Goal: Information Seeking & Learning: Learn about a topic

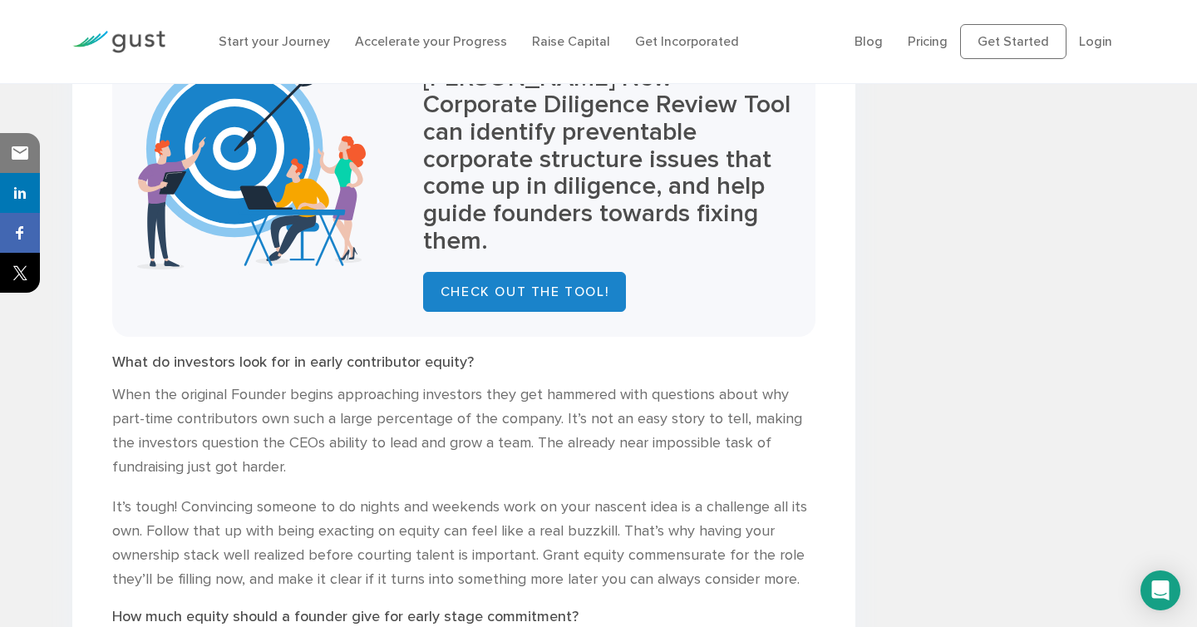
scroll to position [1427, 0]
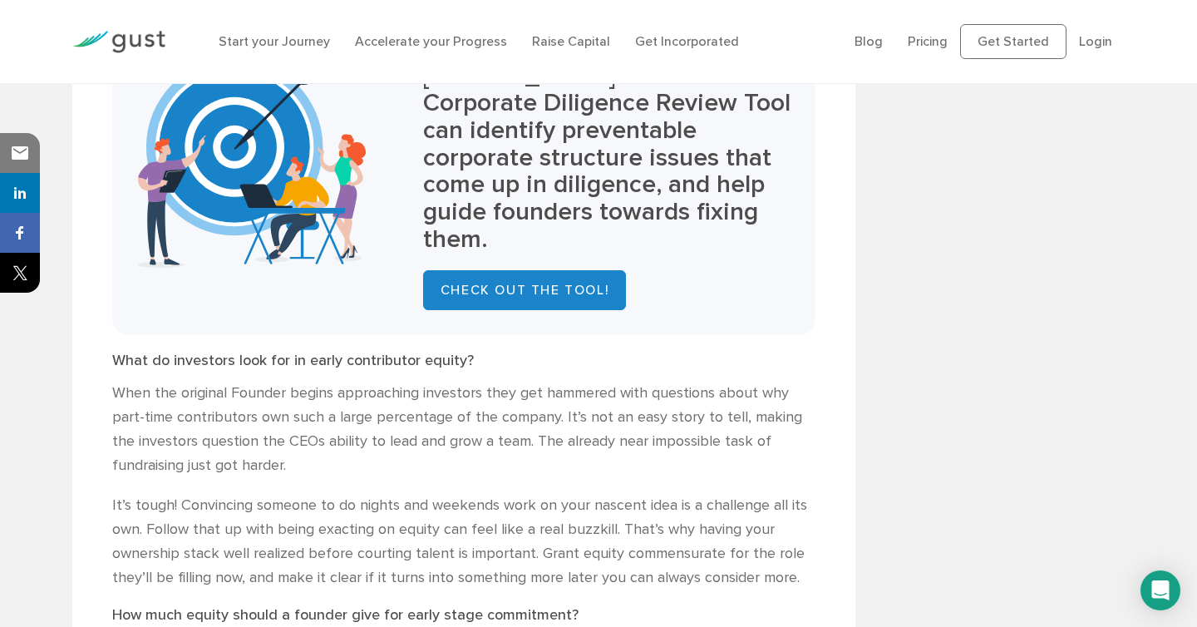
click at [479, 352] on h3 "What do investors look for in early contributor equity?" at bounding box center [463, 361] width 703 height 18
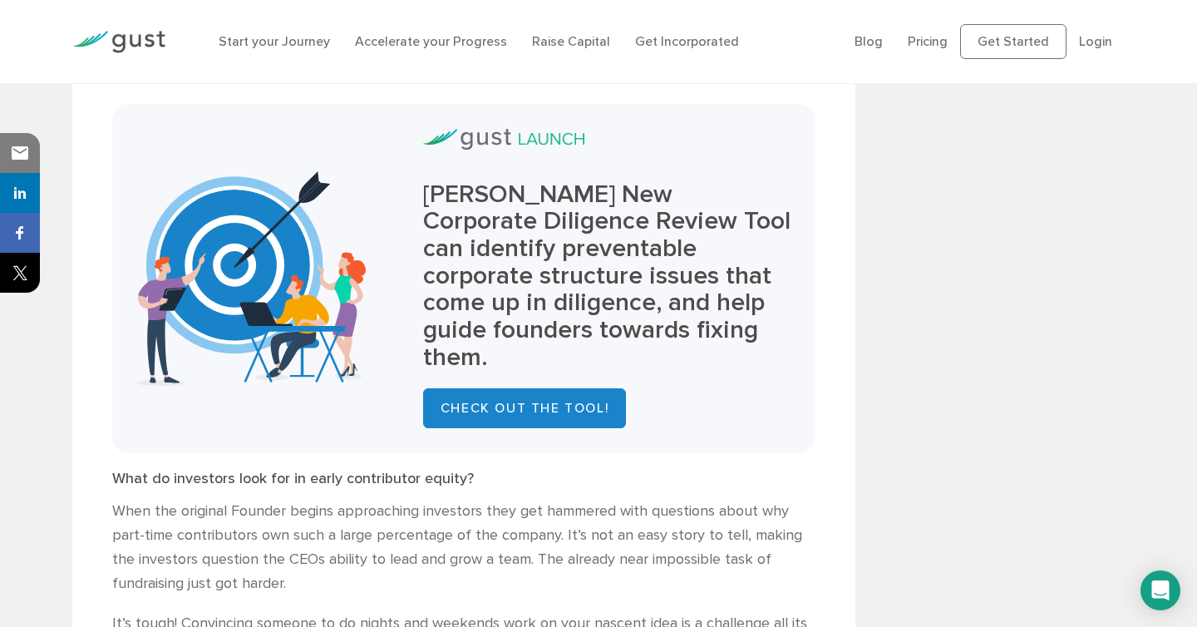
scroll to position [1737, 0]
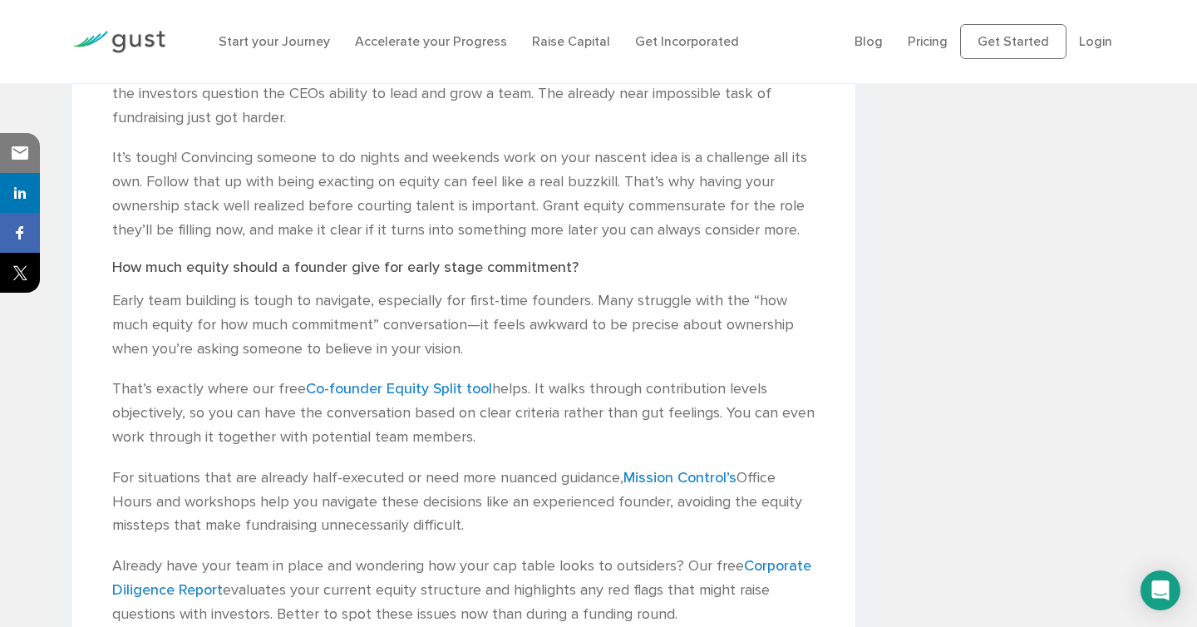
scroll to position [1891, 0]
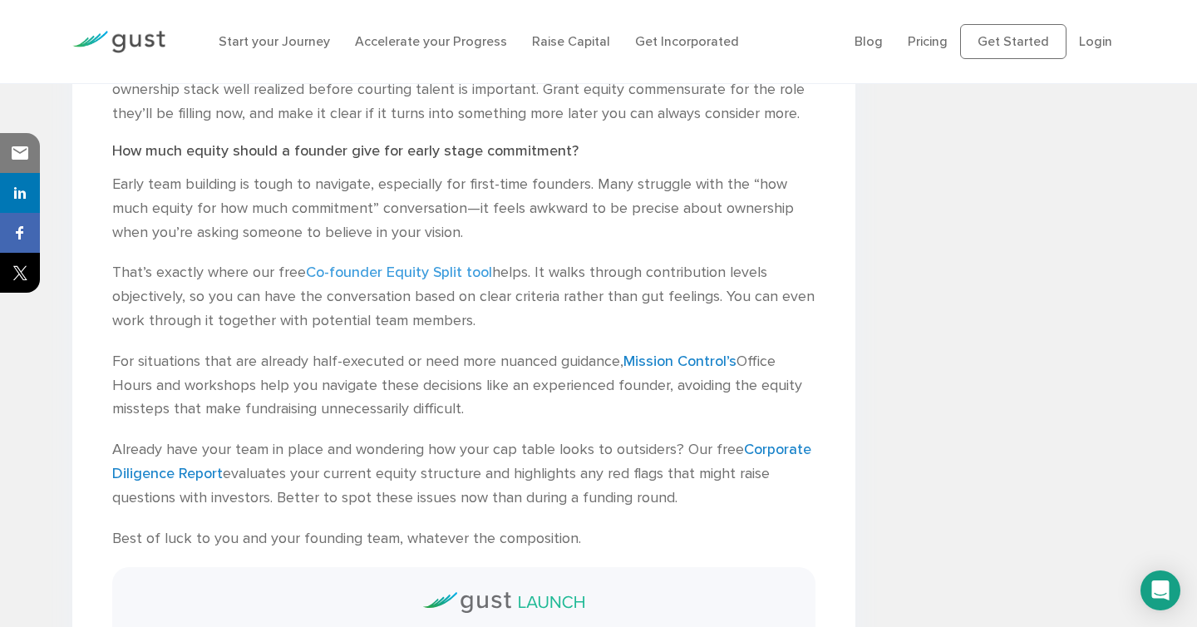
click at [462, 264] on link "Co-founder Equity Split tool" at bounding box center [399, 272] width 186 height 17
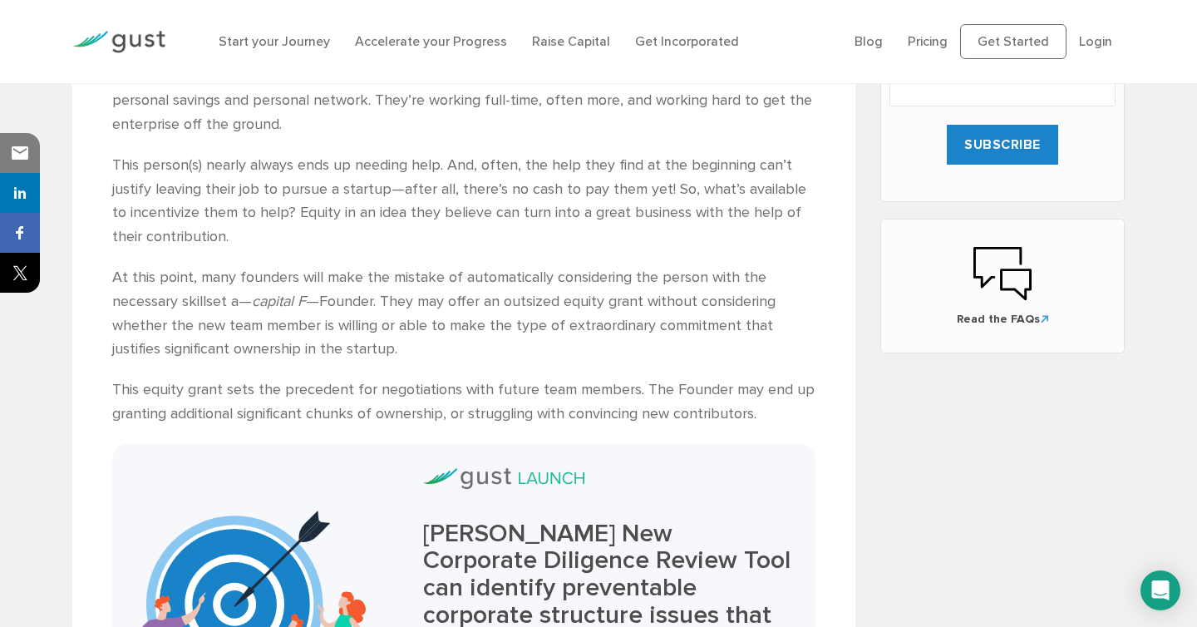
scroll to position [779, 0]
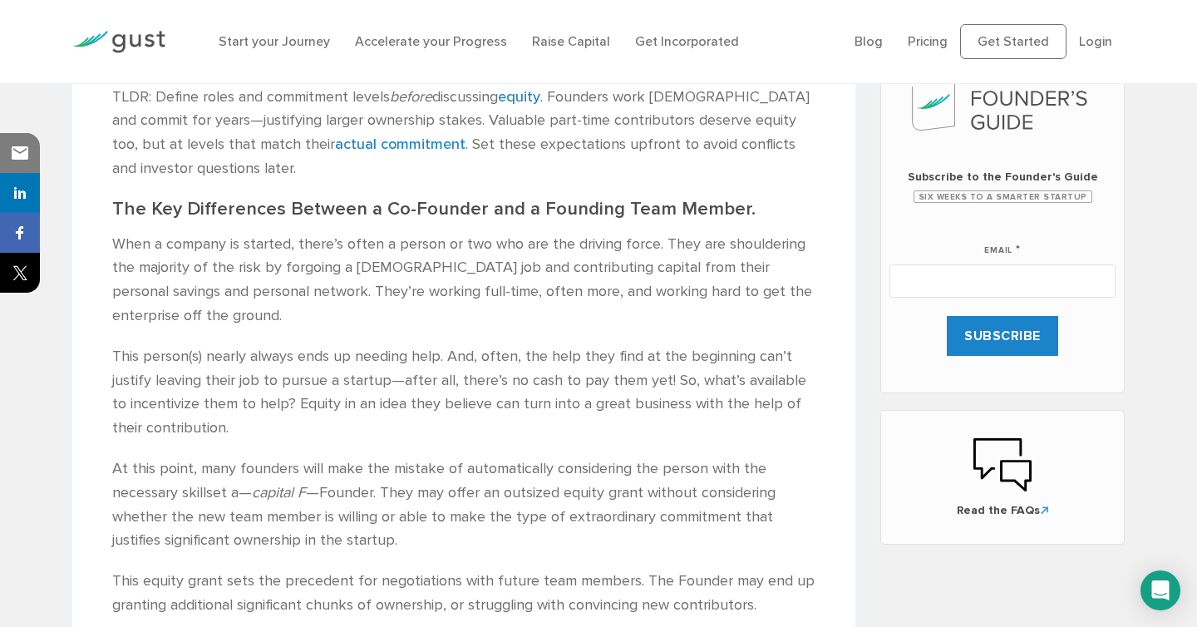
click at [308, 283] on div "Some early contributors to a startup can be considered “founding team members” …" at bounding box center [463, 593] width 703 height 1289
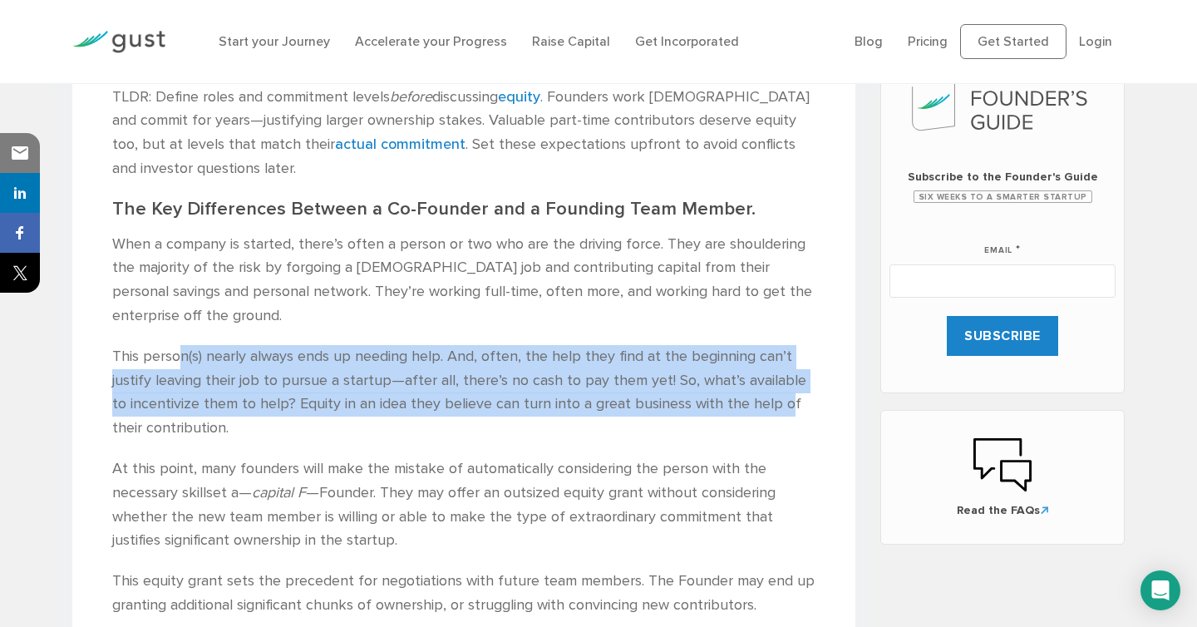
drag, startPoint x: 177, startPoint y: 312, endPoint x: 767, endPoint y: 370, distance: 593.1
click at [767, 370] on p "This person(s) nearly always ends up needing help. And, often, the help they fi…" at bounding box center [463, 393] width 703 height 96
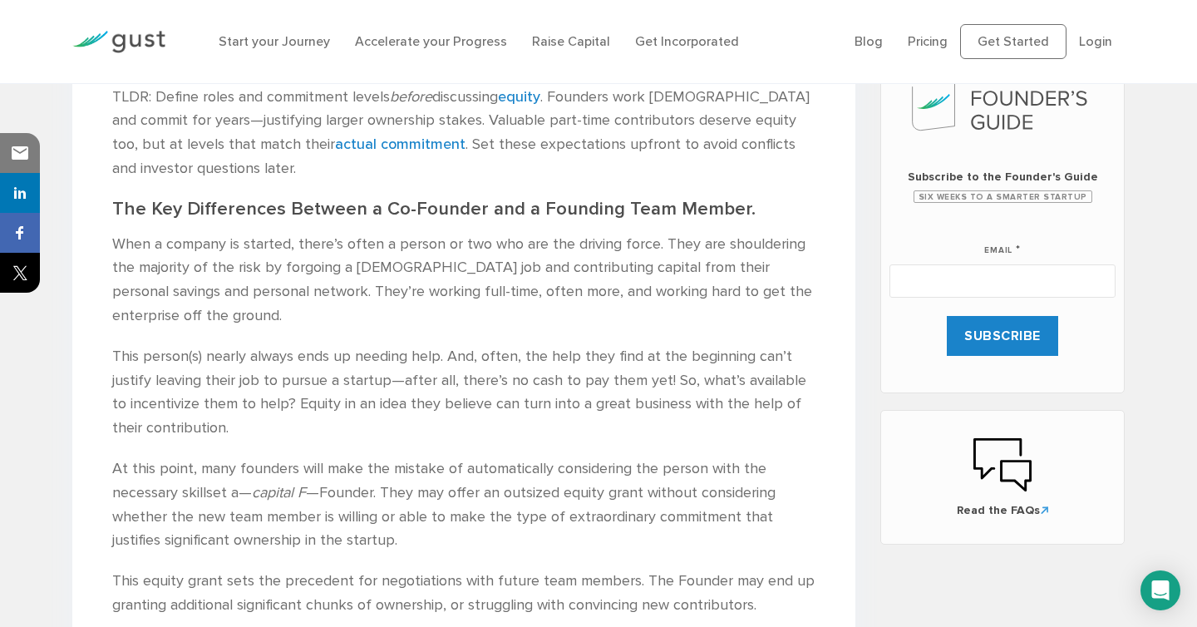
click at [623, 377] on p "This person(s) nearly always ends up needing help. And, often, the help they fi…" at bounding box center [463, 393] width 703 height 96
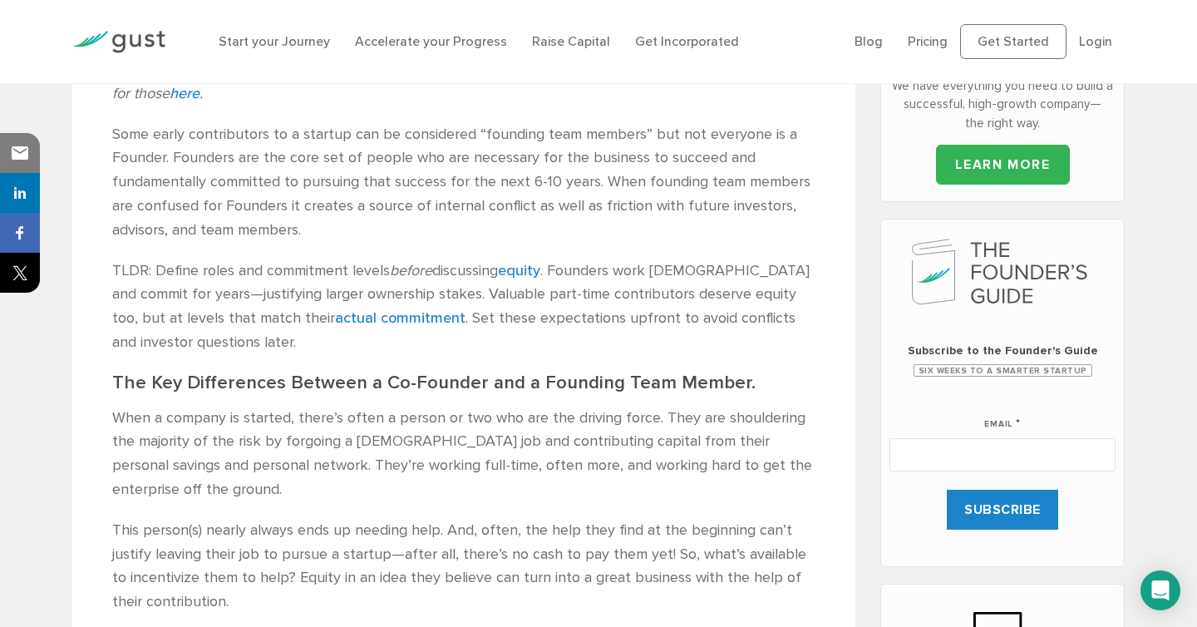
scroll to position [413, 0]
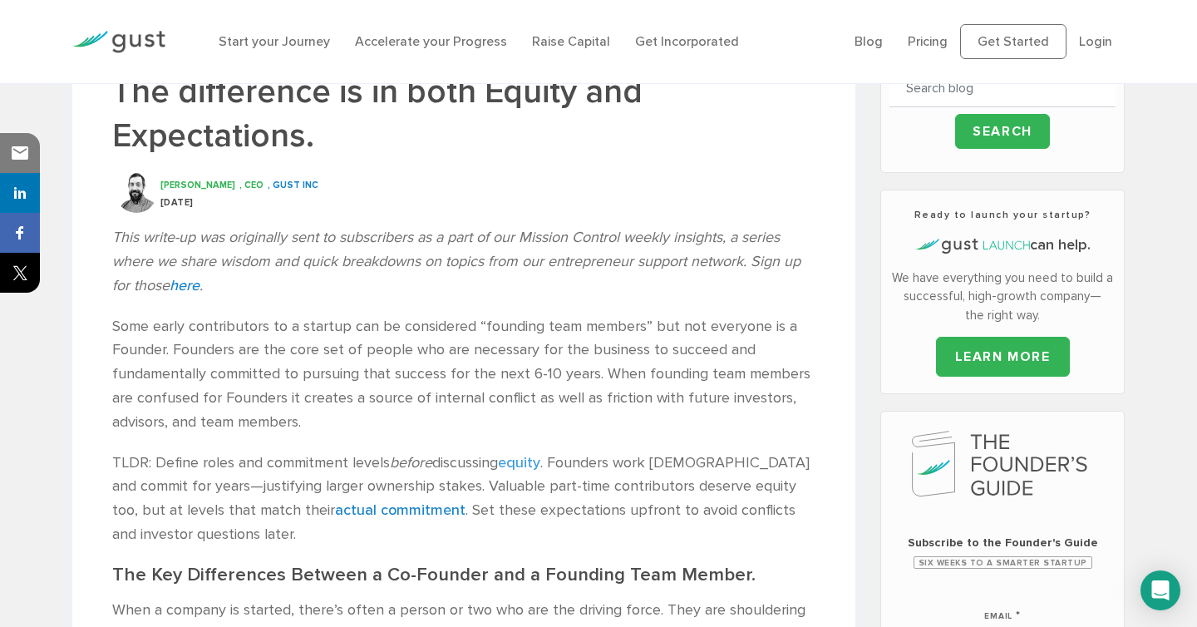
click at [540, 454] on link "equity" at bounding box center [519, 462] width 42 height 17
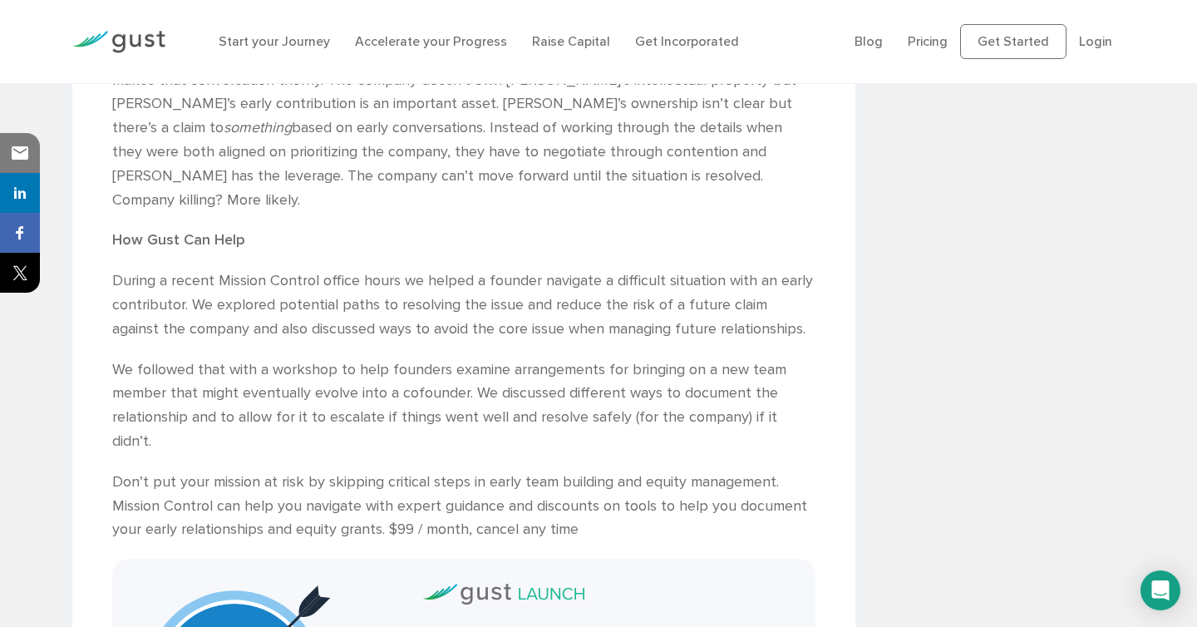
scroll to position [1939, 0]
